Goal: Task Accomplishment & Management: Manage account settings

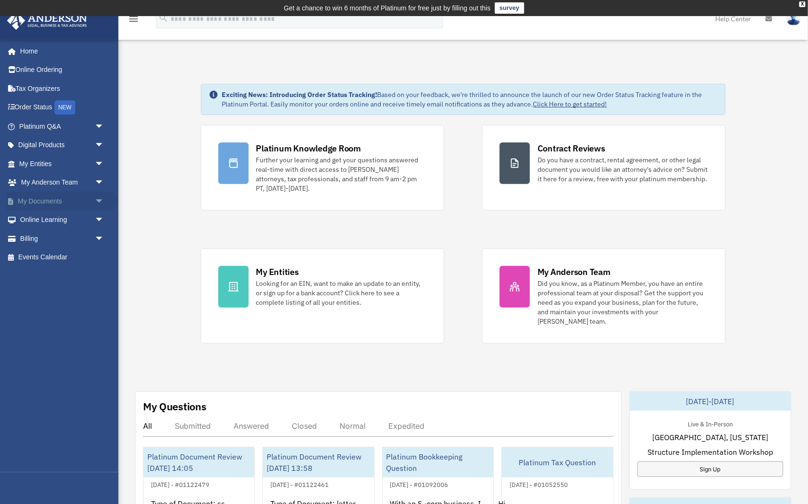
click at [100, 199] on span "arrow_drop_down" at bounding box center [104, 201] width 19 height 19
click at [38, 215] on link "Box" at bounding box center [65, 220] width 105 height 19
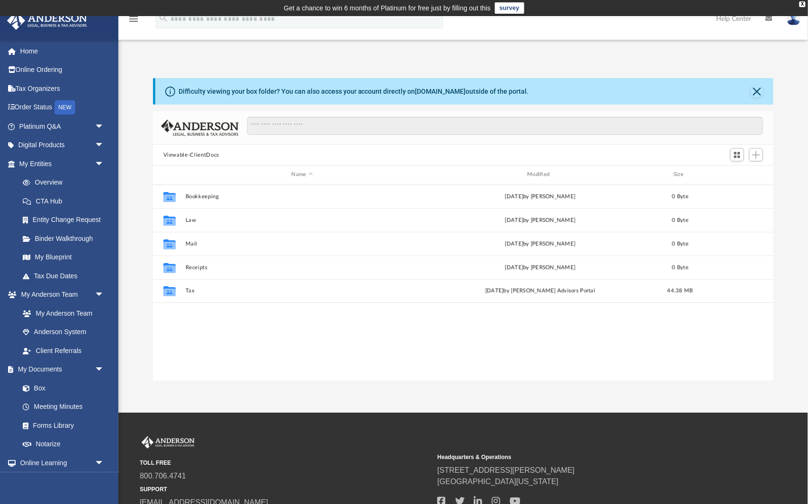
scroll to position [215, 621]
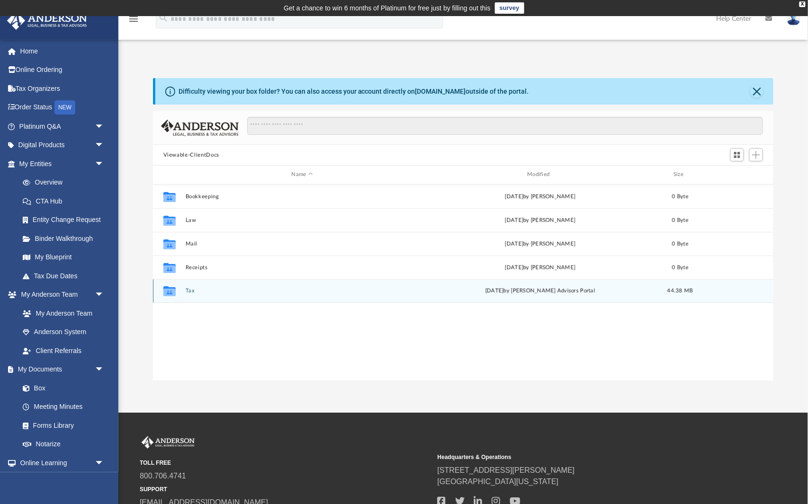
click at [188, 287] on div "Collaborated Folder Tax Wed Sep 24 2025 by Anderson Advisors Portal 44.38 MB" at bounding box center [463, 291] width 621 height 24
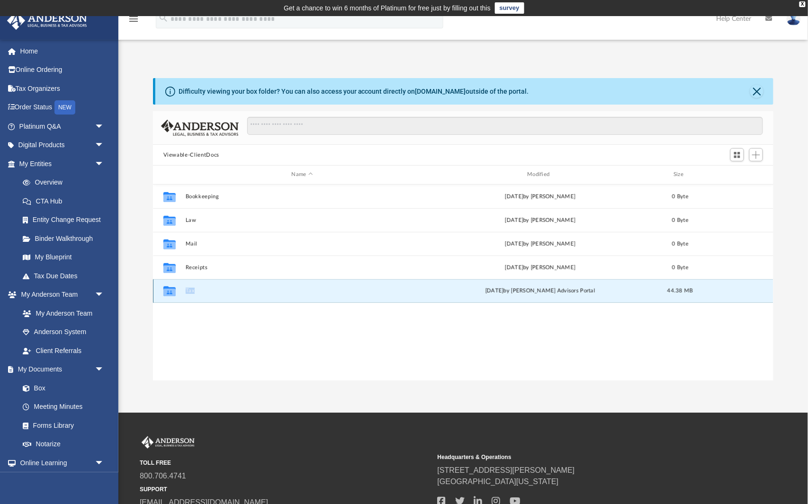
click at [188, 287] on div "Collaborated Folder Tax Wed Sep 24 2025 by Anderson Advisors Portal 44.38 MB" at bounding box center [463, 291] width 621 height 24
click at [172, 288] on icon "grid" at bounding box center [169, 292] width 12 height 10
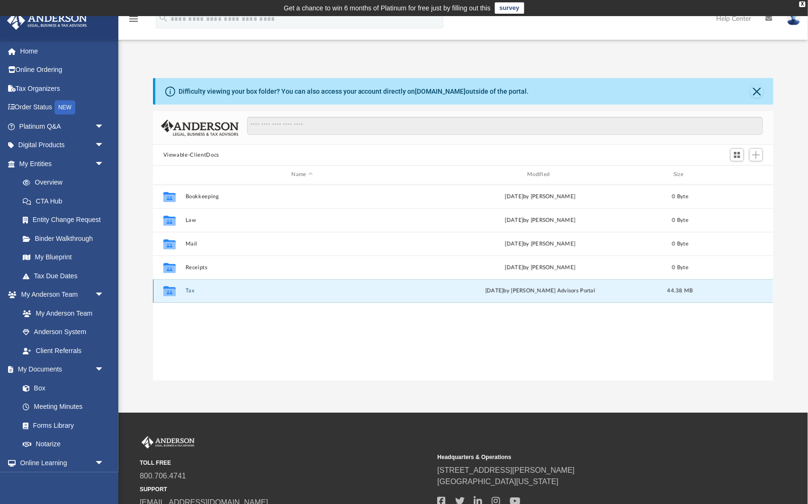
click at [484, 294] on div "Wed Sep 24 2025 by Anderson Advisors Portal" at bounding box center [540, 291] width 234 height 9
click at [484, 296] on div "Collaborated Folder Tax Wed Sep 24 2025 by Anderson Advisors Portal 44.38 MB" at bounding box center [463, 291] width 621 height 24
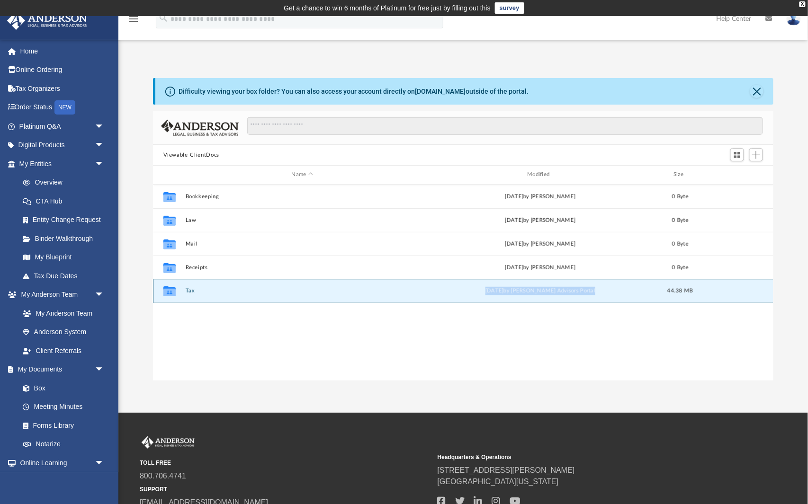
click at [185, 290] on button "Tax" at bounding box center [302, 291] width 234 height 6
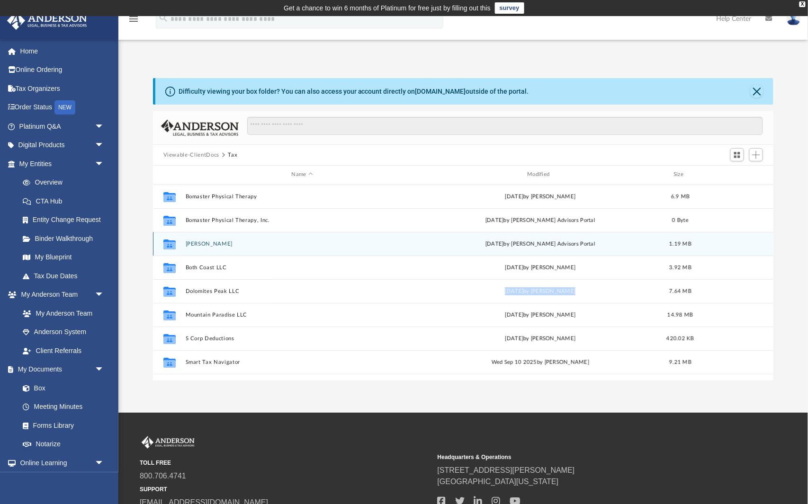
click at [270, 243] on button "Bomaster, Cynthia" at bounding box center [302, 244] width 234 height 6
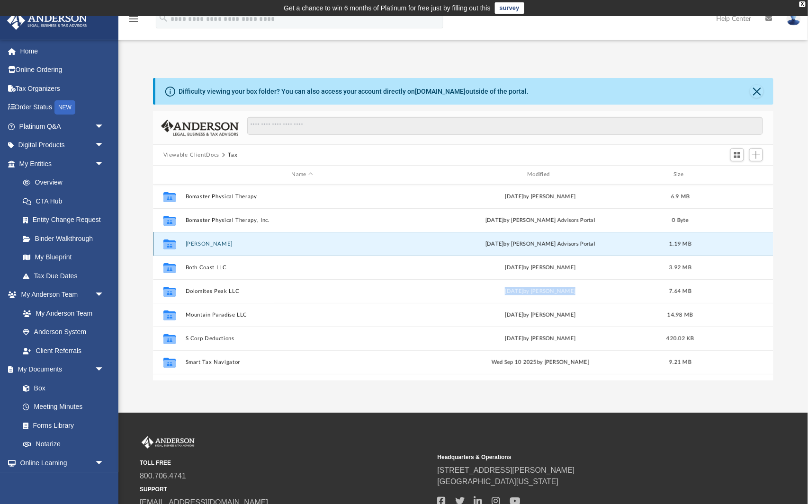
click at [270, 243] on button "Bomaster, Cynthia" at bounding box center [302, 244] width 234 height 6
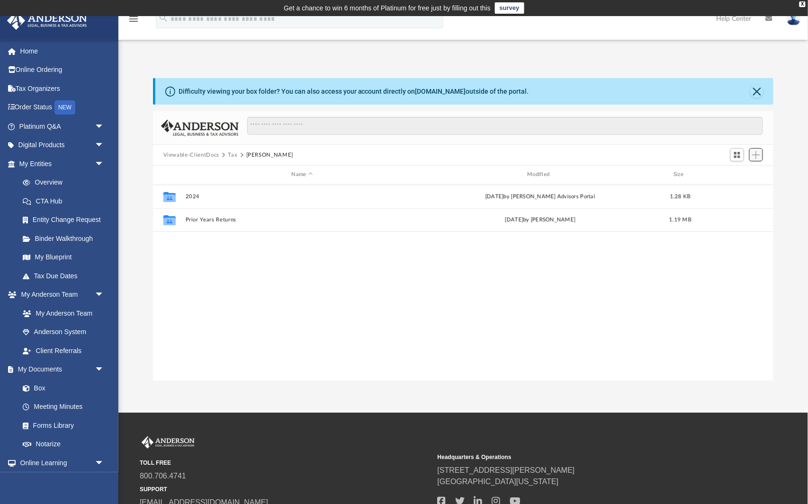
click at [758, 155] on span "Add" at bounding box center [756, 155] width 8 height 8
click at [745, 172] on li "Upload" at bounding box center [743, 174] width 30 height 10
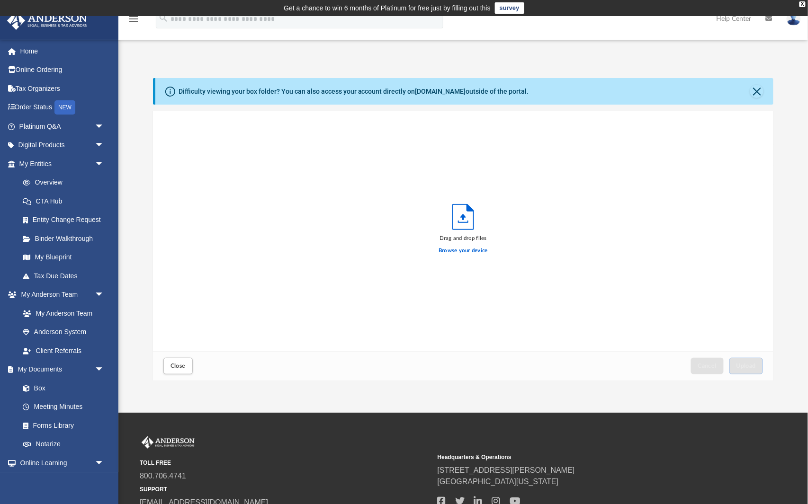
scroll to position [240, 621]
click at [467, 251] on label "Browse your device" at bounding box center [463, 251] width 49 height 9
click at [0, 0] on input "Browse your device" at bounding box center [0, 0] width 0 height 0
click at [745, 370] on button "Upload" at bounding box center [746, 366] width 34 height 17
click at [184, 368] on span "Close" at bounding box center [178, 366] width 15 height 6
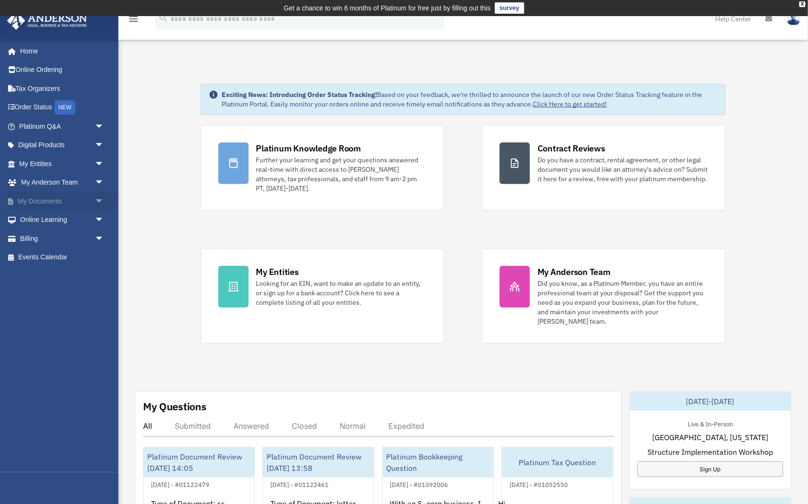
click at [99, 201] on span "arrow_drop_down" at bounding box center [104, 201] width 19 height 19
click at [49, 215] on link "Box" at bounding box center [65, 220] width 105 height 19
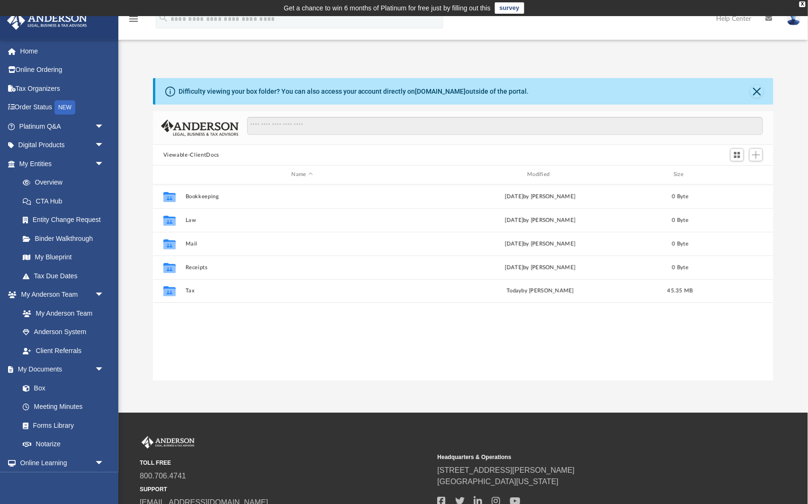
scroll to position [215, 621]
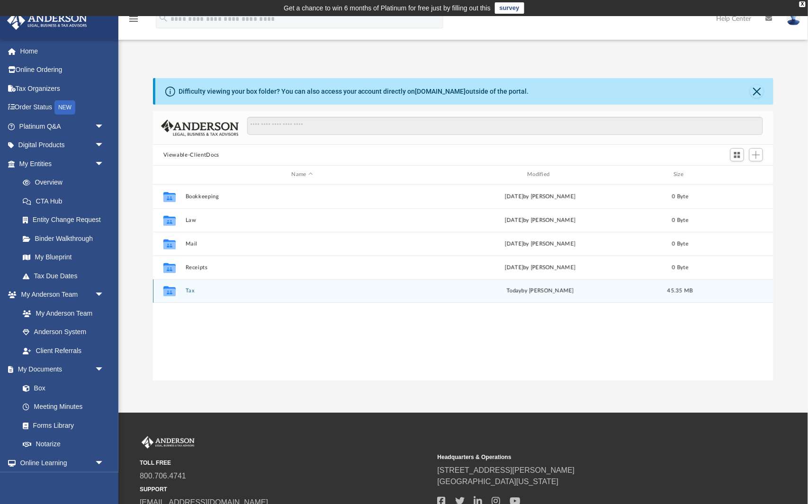
click at [276, 289] on button "Tax" at bounding box center [302, 291] width 234 height 6
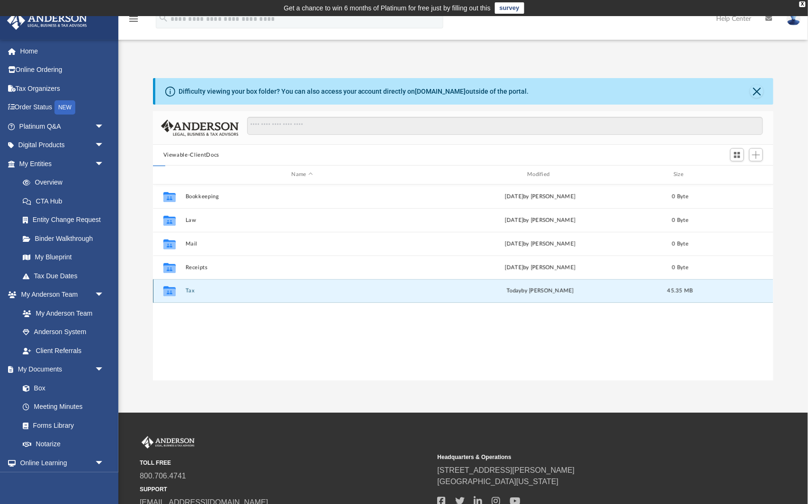
click at [276, 289] on button "Tax" at bounding box center [302, 291] width 234 height 6
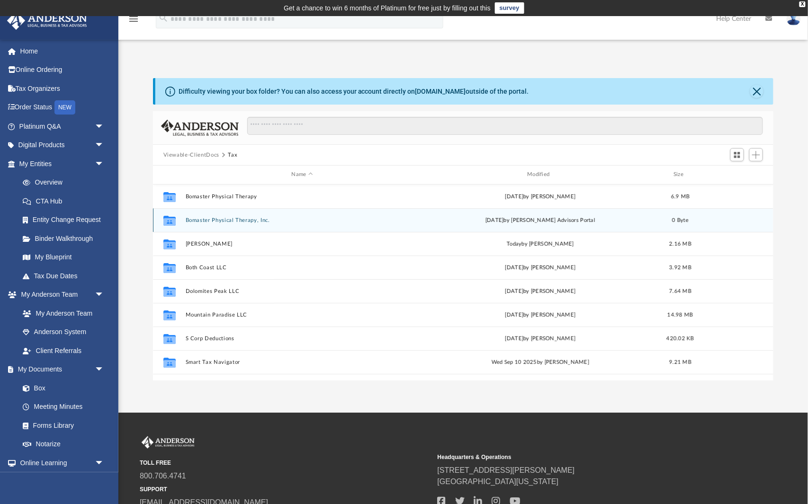
click at [278, 220] on button "Bomaster Physical Therapy, Inc." at bounding box center [302, 220] width 234 height 6
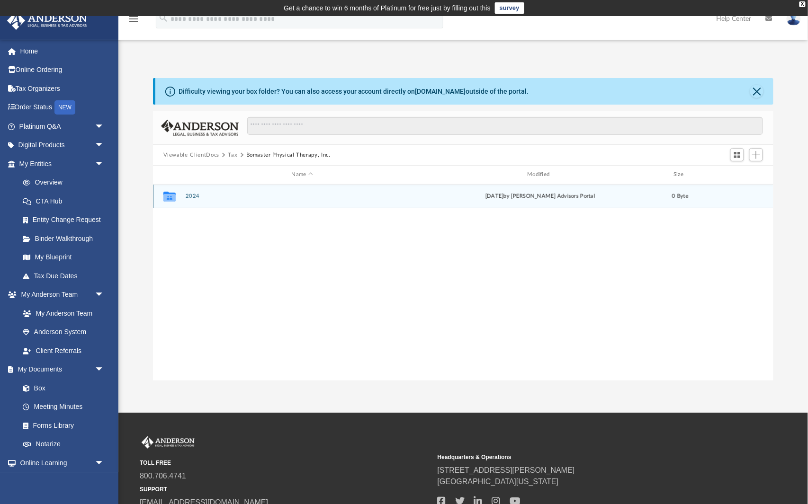
click at [190, 192] on div "Collaborated Folder 2024 Wed Sep 24 2025 by Anderson Advisors Portal 0 Byte" at bounding box center [463, 197] width 621 height 24
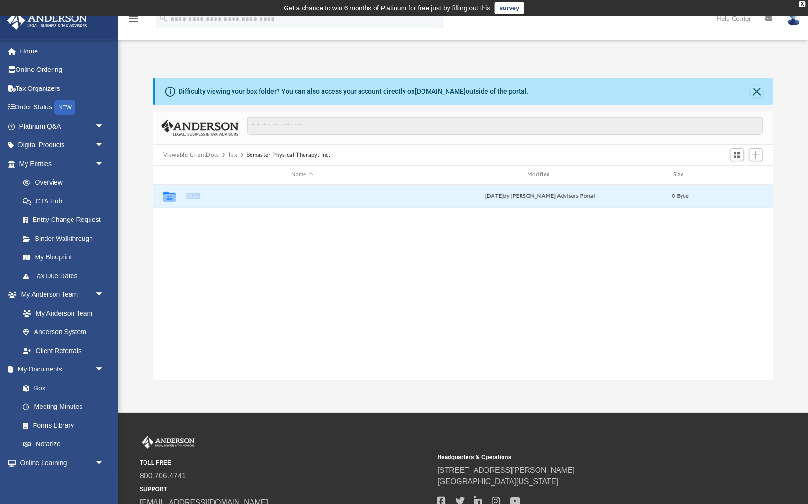
click at [190, 192] on div "Collaborated Folder 2024 Wed Sep 24 2025 by Anderson Advisors Portal 0 Byte" at bounding box center [463, 197] width 621 height 24
click at [755, 157] on span "Add" at bounding box center [756, 155] width 8 height 8
click at [750, 173] on li "Upload" at bounding box center [743, 174] width 30 height 10
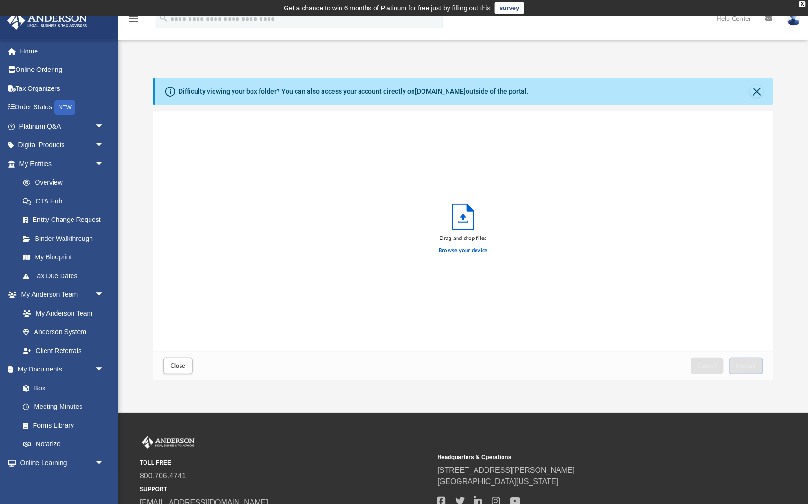
scroll to position [240, 621]
click at [471, 249] on label "Browse your device" at bounding box center [463, 251] width 49 height 9
click at [0, 0] on input "Browse your device" at bounding box center [0, 0] width 0 height 0
click at [743, 368] on span "Upload" at bounding box center [746, 366] width 20 height 6
click at [763, 91] on button "Close" at bounding box center [756, 91] width 13 height 13
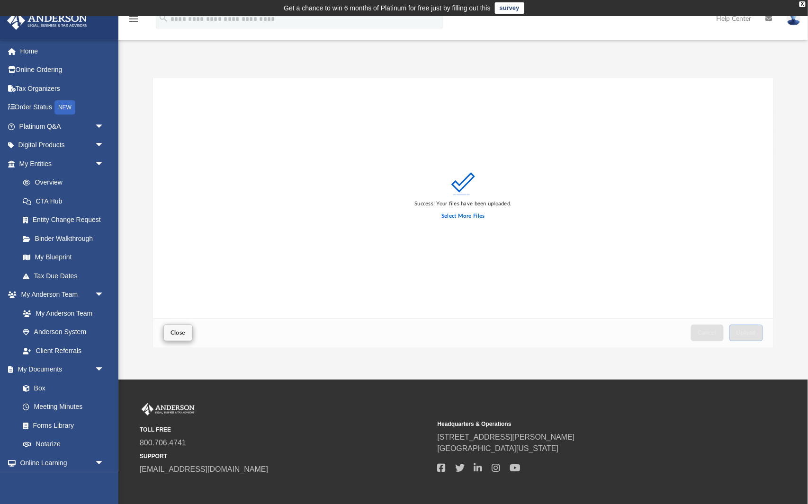
click at [179, 333] on span "Close" at bounding box center [178, 333] width 15 height 6
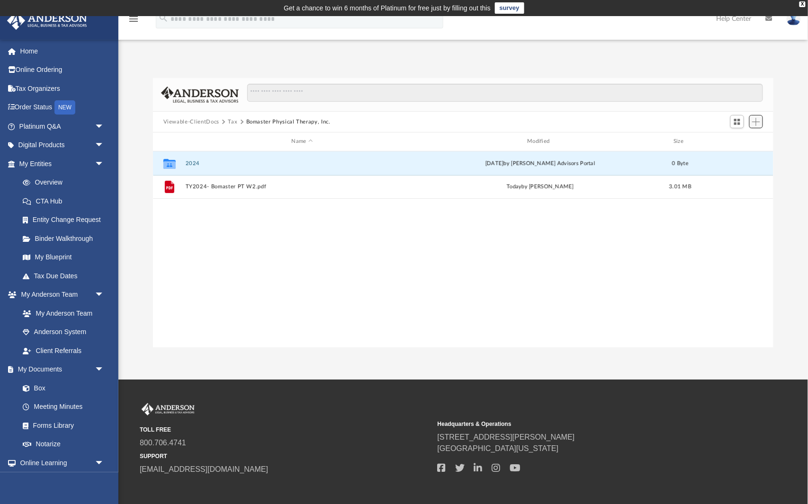
click at [755, 122] on span "Add" at bounding box center [756, 122] width 8 height 8
click at [743, 143] on li "Upload" at bounding box center [743, 140] width 30 height 10
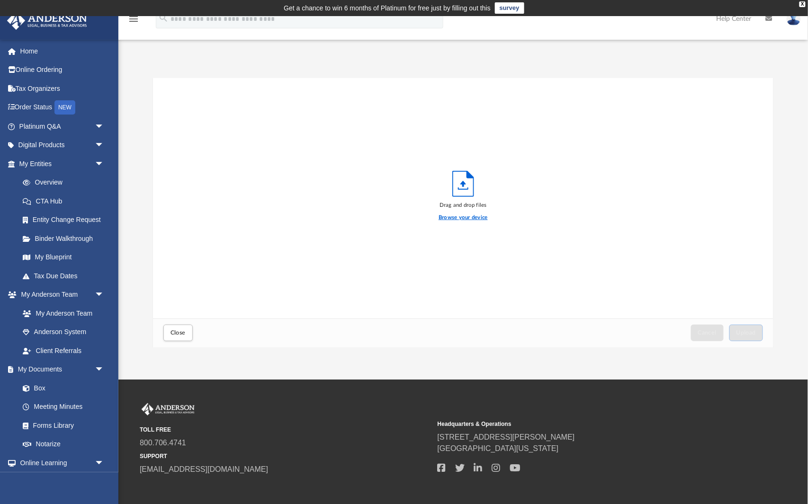
click at [480, 218] on label "Browse your device" at bounding box center [463, 218] width 49 height 9
click at [0, 0] on input "Browse your device" at bounding box center [0, 0] width 0 height 0
click at [755, 332] on span "Upload" at bounding box center [746, 333] width 20 height 6
click at [175, 336] on span "Close" at bounding box center [178, 333] width 15 height 6
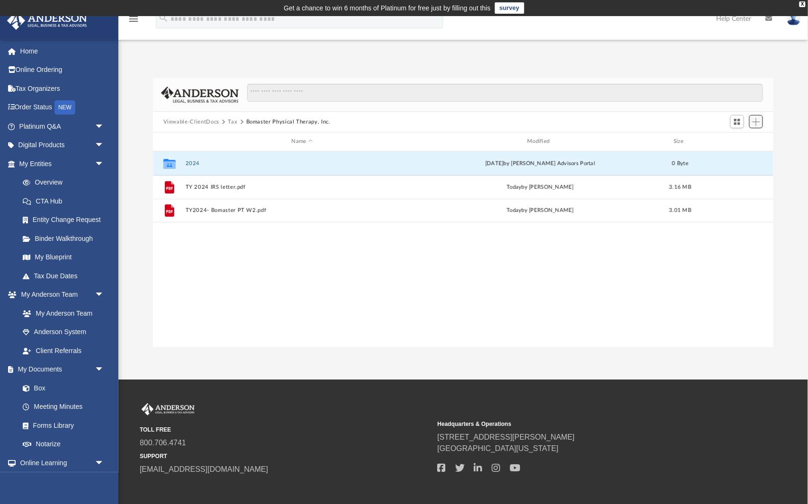
click at [757, 123] on span "Add" at bounding box center [756, 122] width 8 height 8
click at [742, 141] on li "Upload" at bounding box center [743, 140] width 30 height 10
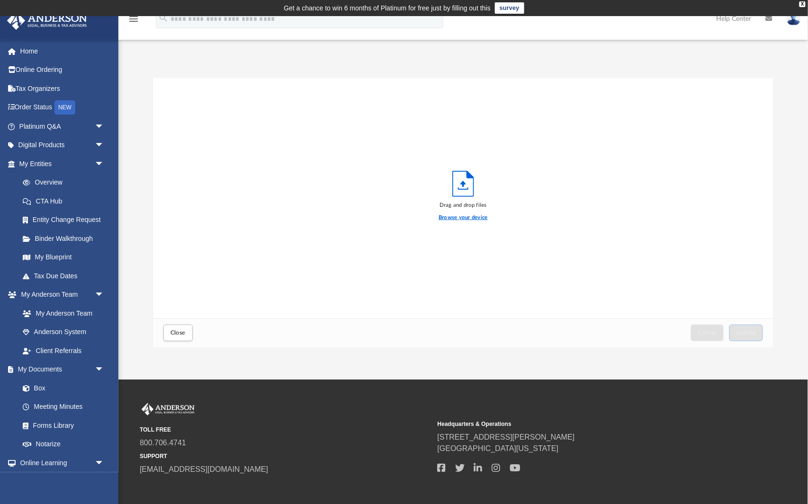
click at [479, 216] on label "Browse your device" at bounding box center [463, 218] width 49 height 9
click at [0, 0] on input "Browse your device" at bounding box center [0, 0] width 0 height 0
click at [737, 332] on span "Upload" at bounding box center [746, 333] width 20 height 6
click at [178, 334] on span "Close" at bounding box center [178, 333] width 15 height 6
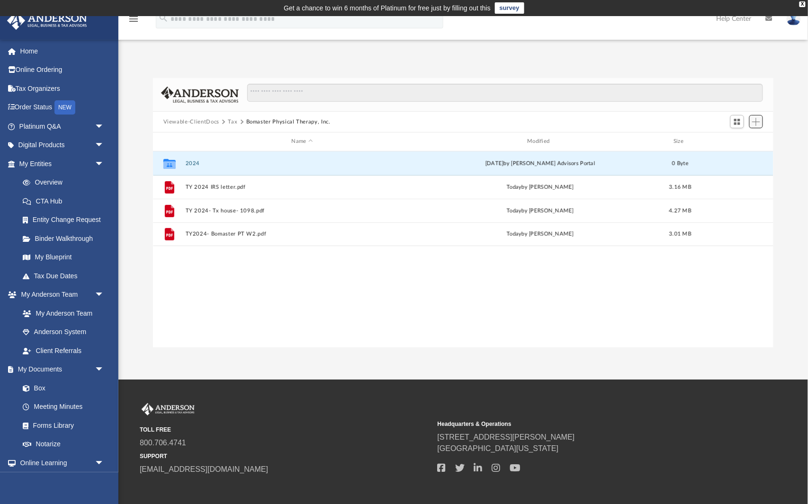
click at [760, 123] on span "Add" at bounding box center [756, 122] width 8 height 8
click at [748, 141] on li "Upload" at bounding box center [743, 140] width 30 height 10
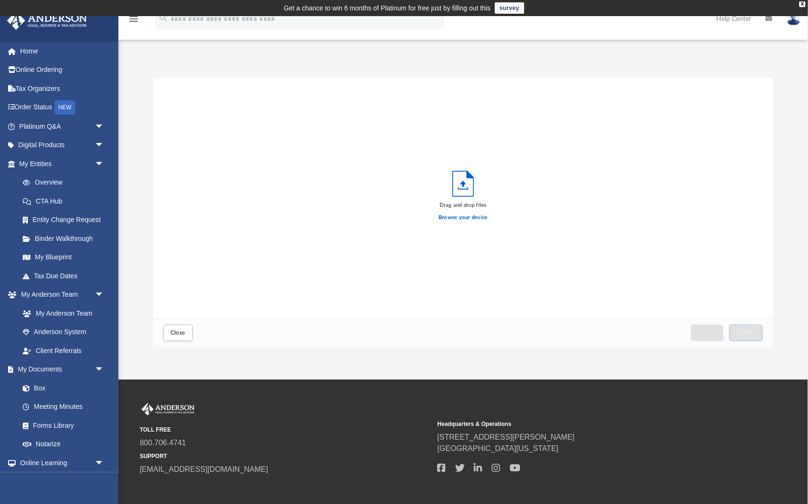
click at [485, 211] on div "Browse your device" at bounding box center [463, 217] width 49 height 17
click at [482, 218] on label "Browse your device" at bounding box center [463, 218] width 49 height 9
click at [0, 0] on input "Browse your device" at bounding box center [0, 0] width 0 height 0
click at [749, 332] on span "Upload" at bounding box center [746, 333] width 20 height 6
click at [188, 334] on button "Close" at bounding box center [177, 333] width 29 height 17
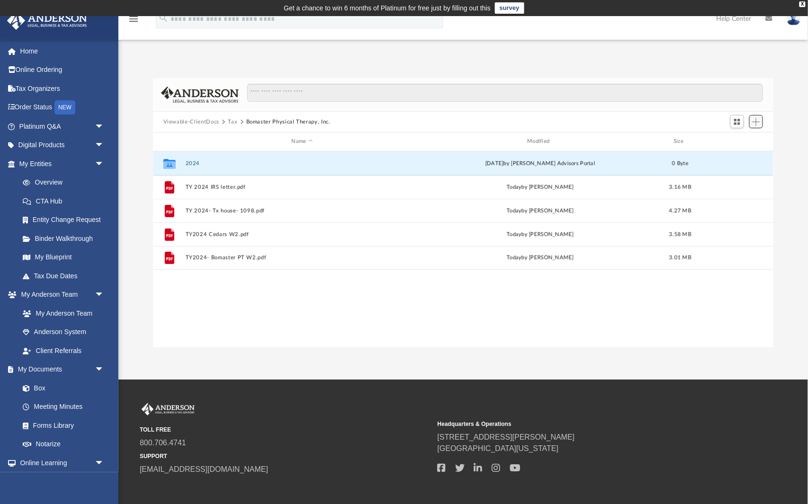
click at [756, 120] on span "Add" at bounding box center [756, 122] width 8 height 8
click at [744, 139] on li "Upload" at bounding box center [743, 140] width 30 height 10
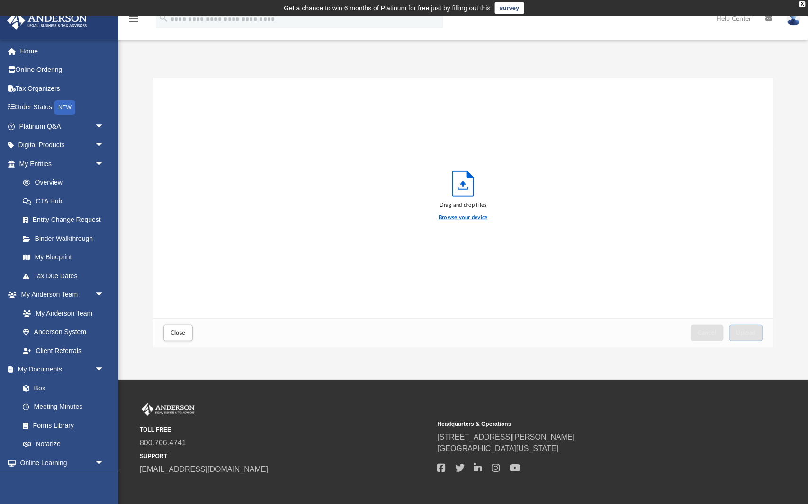
click at [472, 217] on label "Browse your device" at bounding box center [463, 218] width 49 height 9
click at [0, 0] on input "Browse your device" at bounding box center [0, 0] width 0 height 0
click at [751, 333] on span "Upload" at bounding box center [746, 333] width 20 height 6
click at [167, 326] on button "Close" at bounding box center [177, 333] width 29 height 17
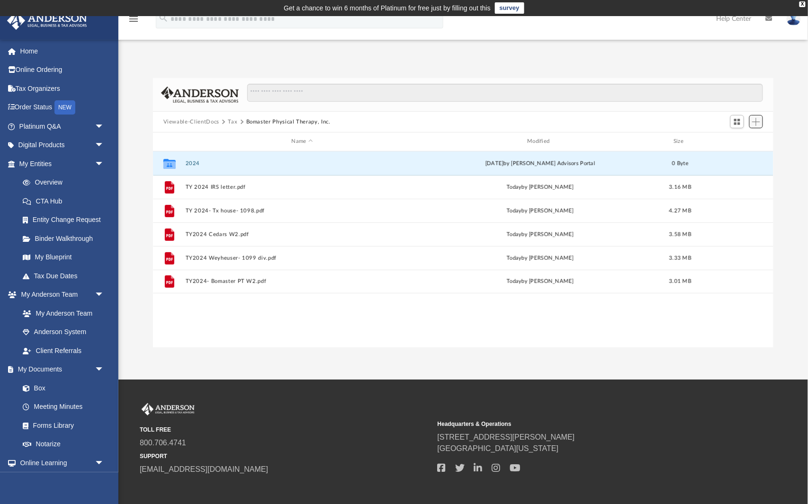
click at [753, 121] on span "Add" at bounding box center [756, 122] width 8 height 8
click at [744, 140] on li "Upload" at bounding box center [743, 140] width 30 height 10
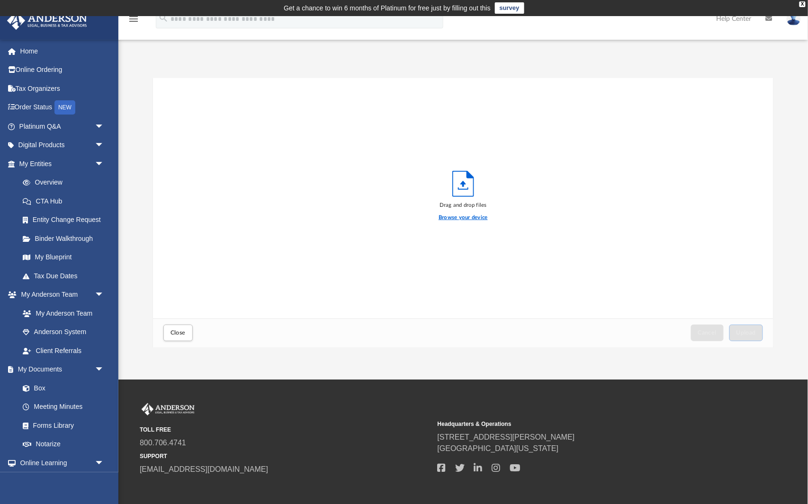
click at [476, 218] on label "Browse your device" at bounding box center [463, 218] width 49 height 9
click at [0, 0] on input "Browse your device" at bounding box center [0, 0] width 0 height 0
click at [742, 330] on span "Upload" at bounding box center [746, 333] width 20 height 6
click at [175, 338] on button "Close" at bounding box center [177, 333] width 29 height 17
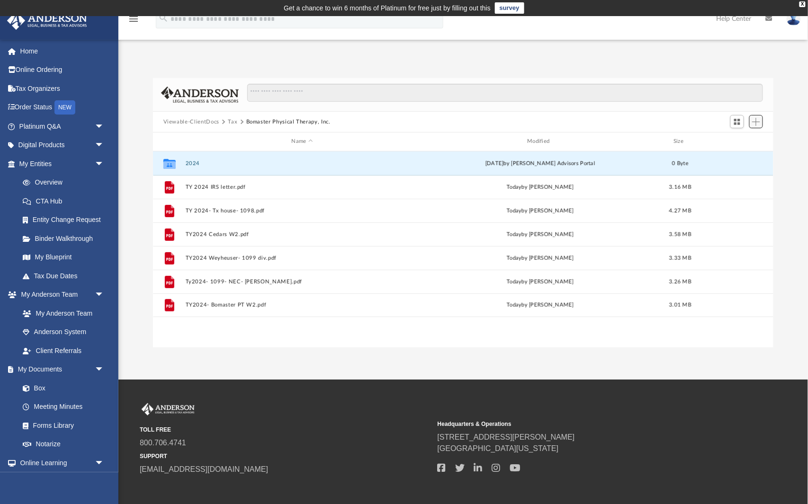
click at [759, 120] on span "Add" at bounding box center [756, 122] width 8 height 8
click at [741, 139] on li "Upload" at bounding box center [743, 140] width 30 height 10
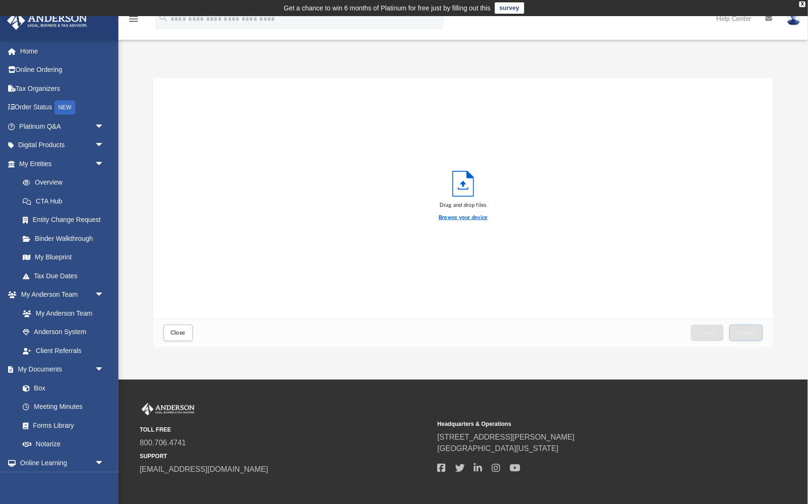
click at [483, 217] on label "Browse your device" at bounding box center [463, 218] width 49 height 9
click at [0, 0] on input "Browse your device" at bounding box center [0, 0] width 0 height 0
click at [750, 331] on span "Upload" at bounding box center [746, 333] width 20 height 6
click at [180, 333] on span "Close" at bounding box center [178, 333] width 15 height 6
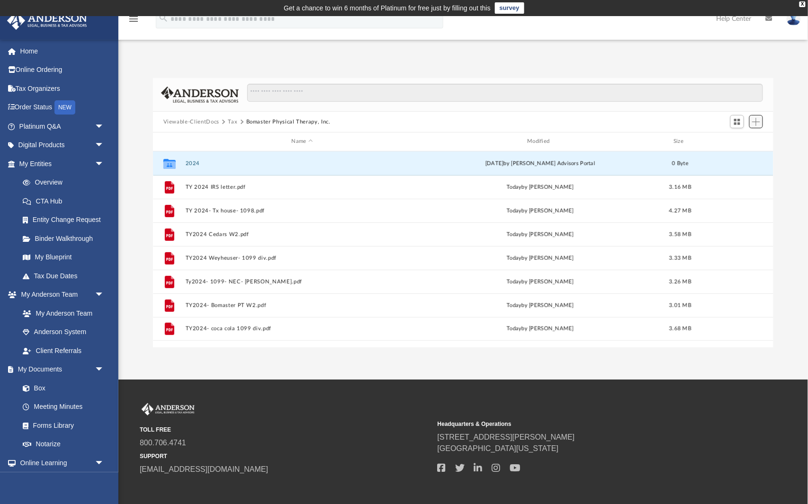
click at [752, 120] on span "Add" at bounding box center [756, 122] width 8 height 8
click at [744, 142] on li "Upload" at bounding box center [743, 140] width 30 height 10
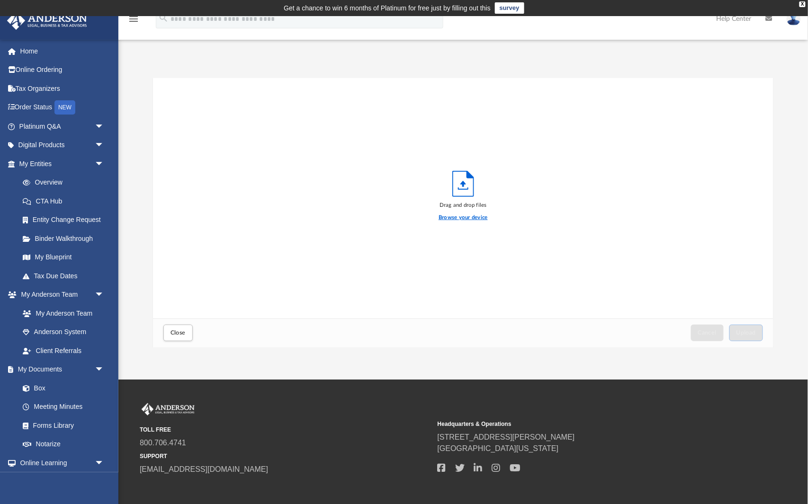
click at [482, 215] on label "Browse your device" at bounding box center [463, 218] width 49 height 9
click at [0, 0] on input "Browse your device" at bounding box center [0, 0] width 0 height 0
click at [745, 330] on span "Upload" at bounding box center [746, 333] width 20 height 6
click at [181, 332] on span "Close" at bounding box center [178, 333] width 15 height 6
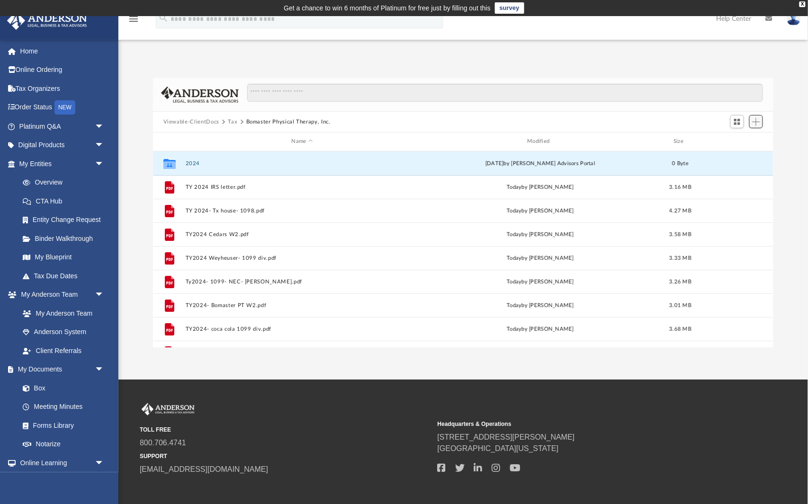
click at [762, 122] on button "Add" at bounding box center [756, 121] width 14 height 13
click at [740, 139] on li "Upload" at bounding box center [743, 140] width 30 height 10
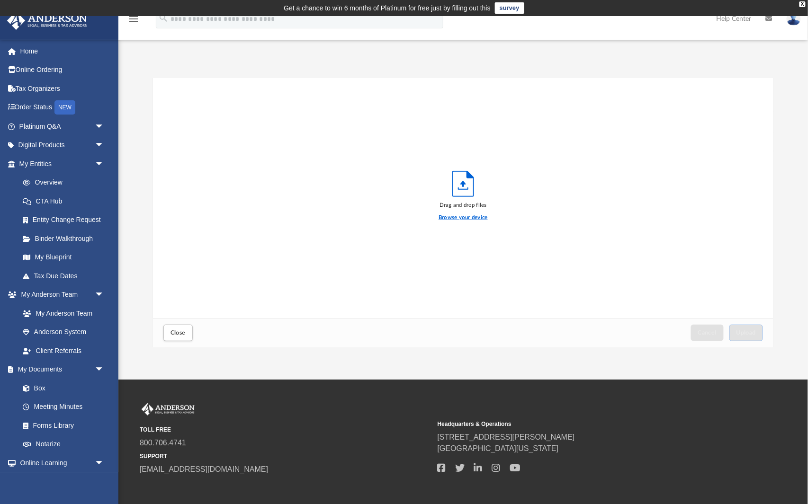
click at [484, 216] on label "Browse your device" at bounding box center [463, 218] width 49 height 9
click at [0, 0] on input "Browse your device" at bounding box center [0, 0] width 0 height 0
click at [742, 332] on span "Upload" at bounding box center [746, 333] width 20 height 6
click at [184, 334] on span "Close" at bounding box center [178, 333] width 15 height 6
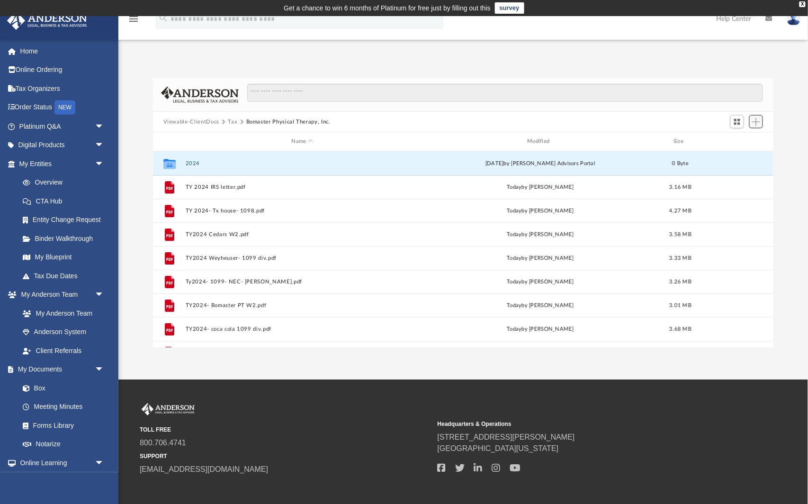
click at [756, 122] on span "Add" at bounding box center [756, 122] width 8 height 8
click at [739, 138] on li "Upload" at bounding box center [743, 140] width 30 height 10
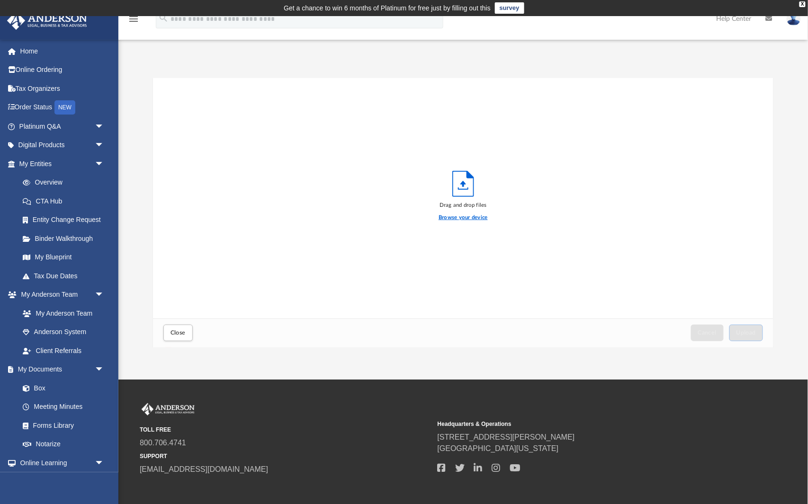
click at [482, 216] on label "Browse your device" at bounding box center [463, 218] width 49 height 9
click at [0, 0] on input "Browse your device" at bounding box center [0, 0] width 0 height 0
click at [747, 332] on span "Upload" at bounding box center [746, 333] width 20 height 6
click at [171, 336] on span "Close" at bounding box center [178, 333] width 15 height 6
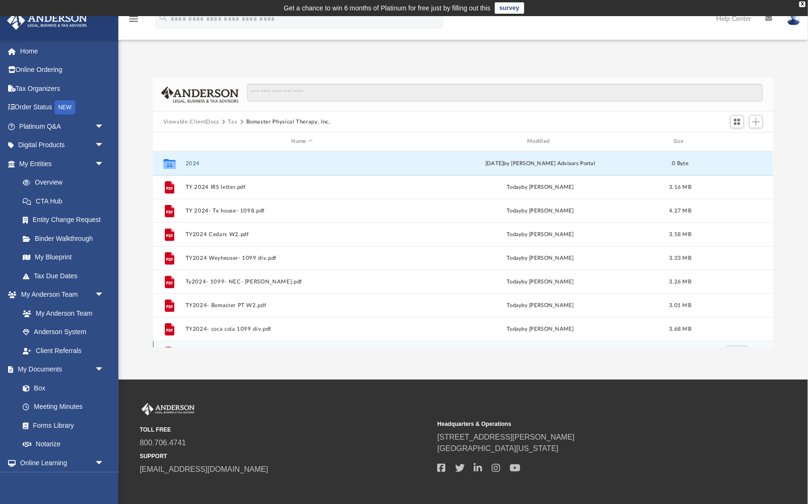
scroll to position [0, 0]
click at [796, 21] on img at bounding box center [794, 19] width 14 height 14
click at [645, 80] on link "Logout" at bounding box center [651, 82] width 95 height 19
